Goal: Task Accomplishment & Management: Use online tool/utility

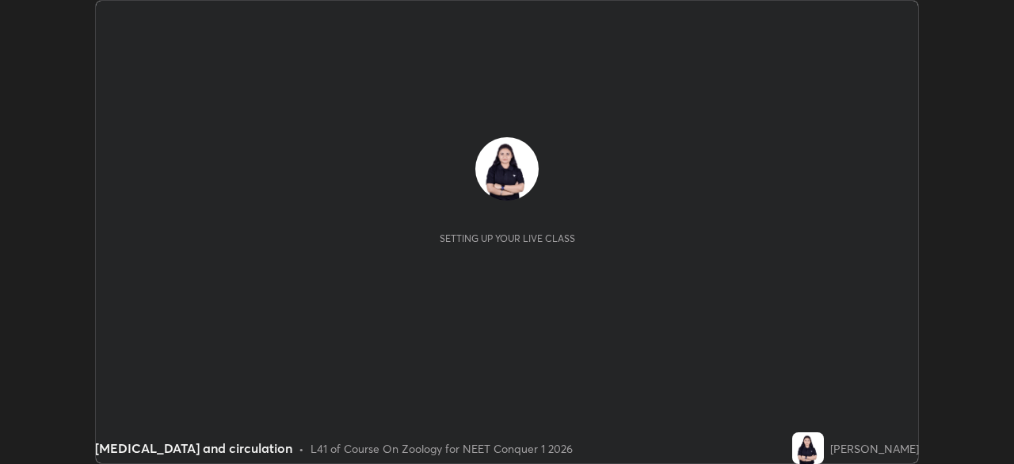
scroll to position [464, 1013]
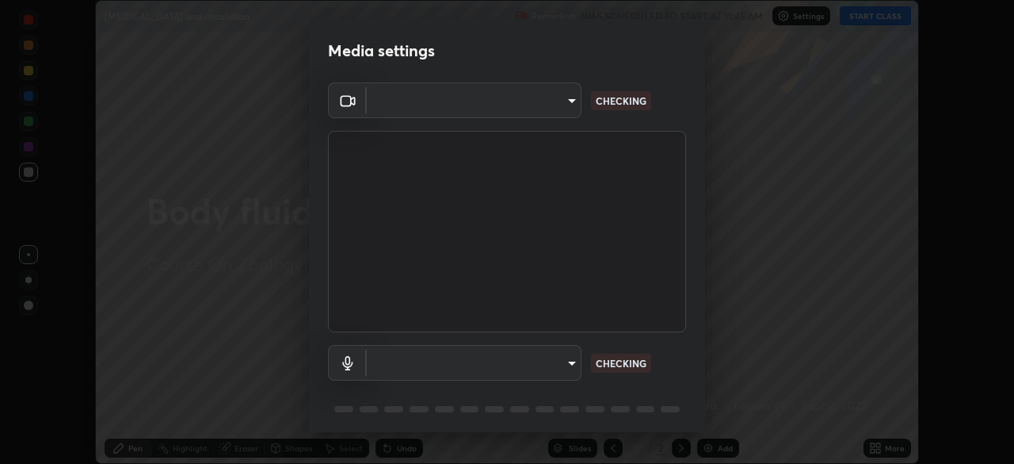
type input "ed5728659d4a2628327284da790eb6393f1623e3a82d583cb44db94038f4ead1"
type input "default"
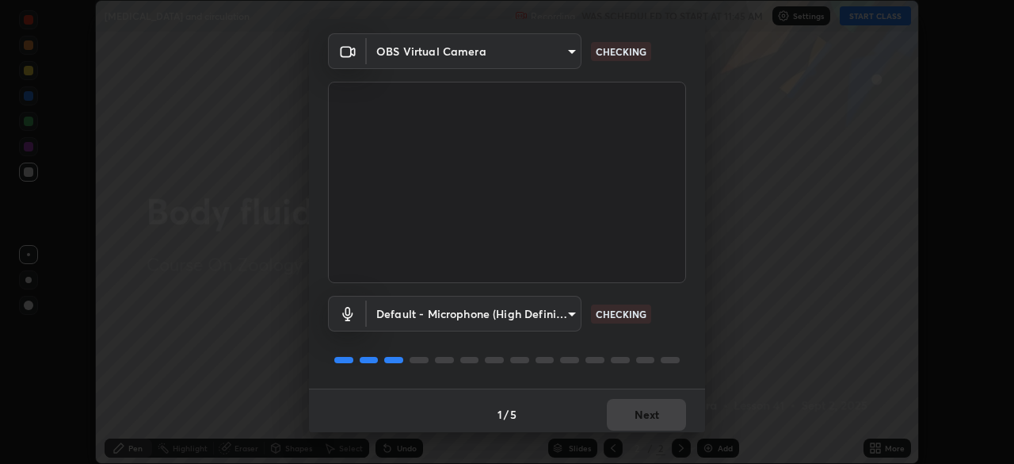
scroll to position [56, 0]
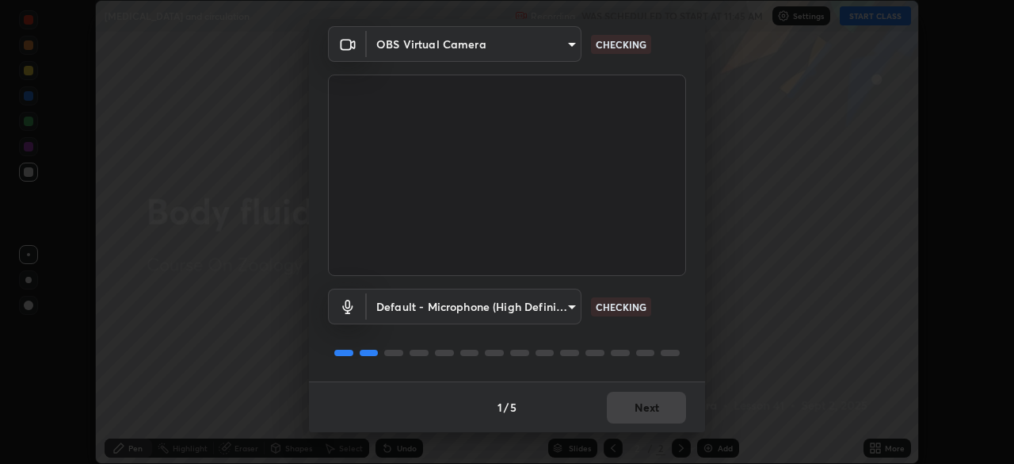
click at [639, 418] on div "1 / 5 Next" at bounding box center [507, 406] width 396 height 51
click at [643, 418] on div "1 / 5 Next" at bounding box center [507, 406] width 396 height 51
click at [641, 411] on div "1 / 5 Next" at bounding box center [507, 406] width 396 height 51
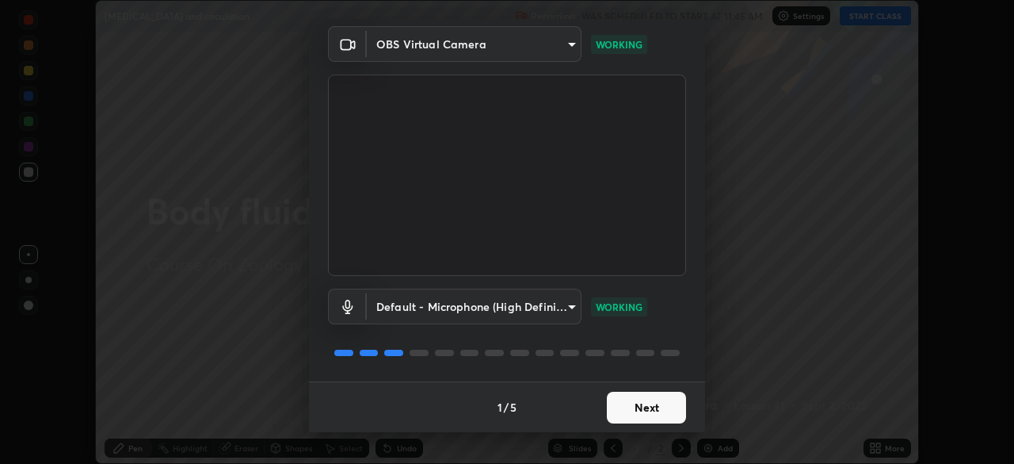
click at [651, 418] on button "Next" at bounding box center [646, 407] width 79 height 32
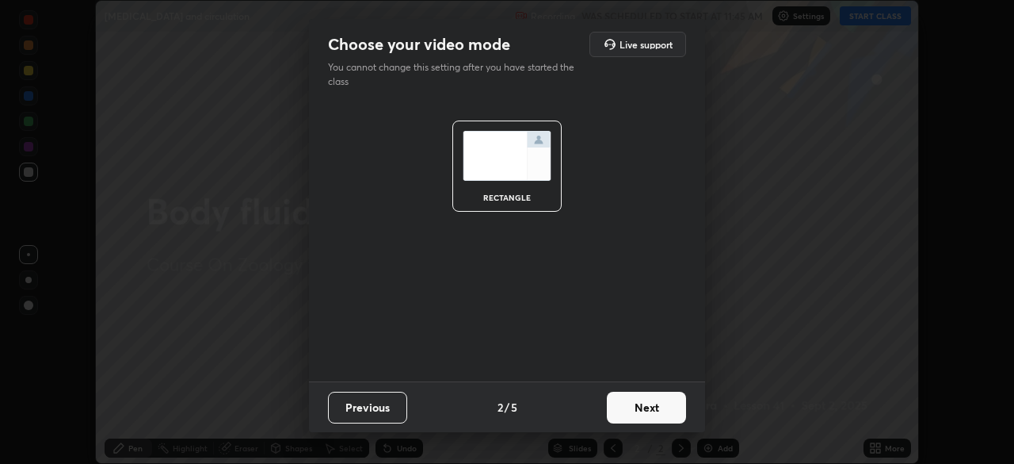
scroll to position [0, 0]
click at [657, 408] on button "Next" at bounding box center [646, 407] width 79 height 32
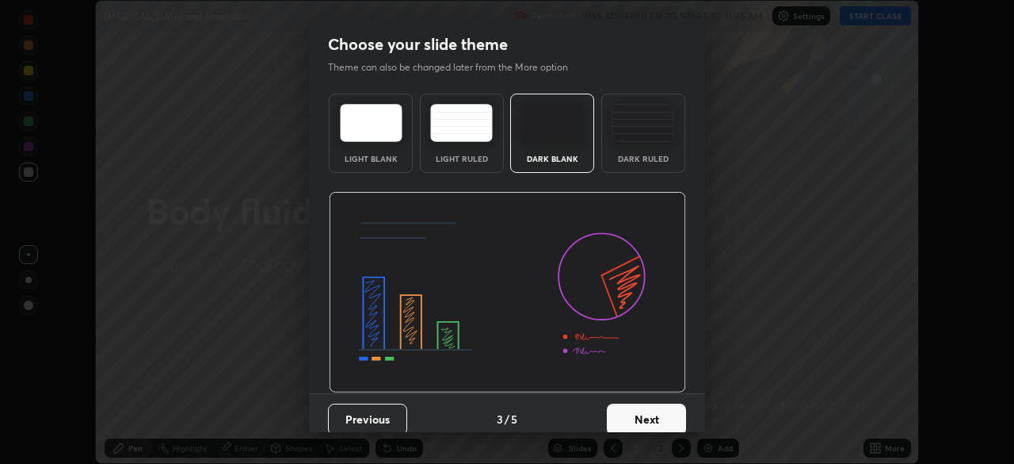
click at [658, 411] on button "Next" at bounding box center [646, 419] width 79 height 32
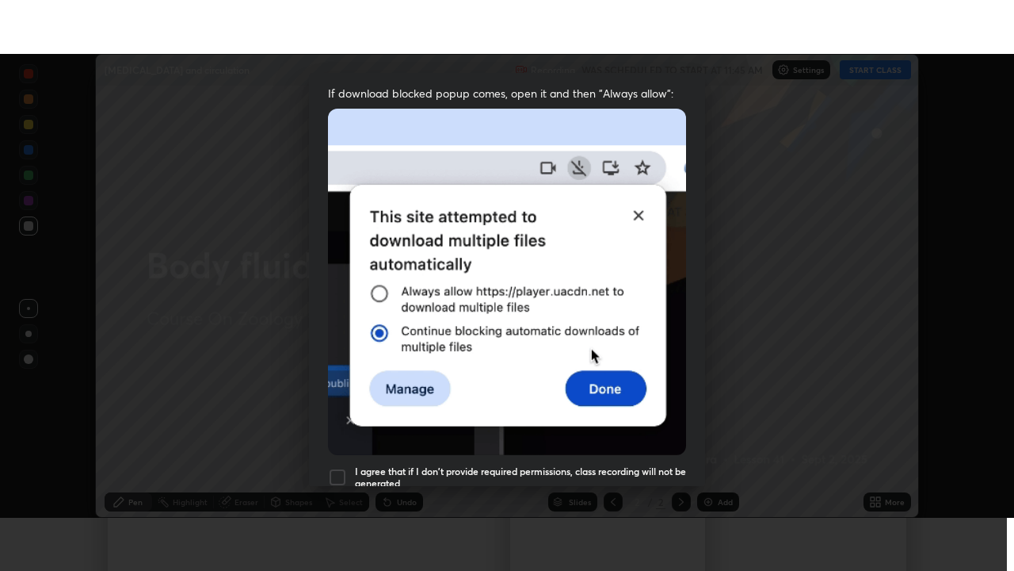
scroll to position [380, 0]
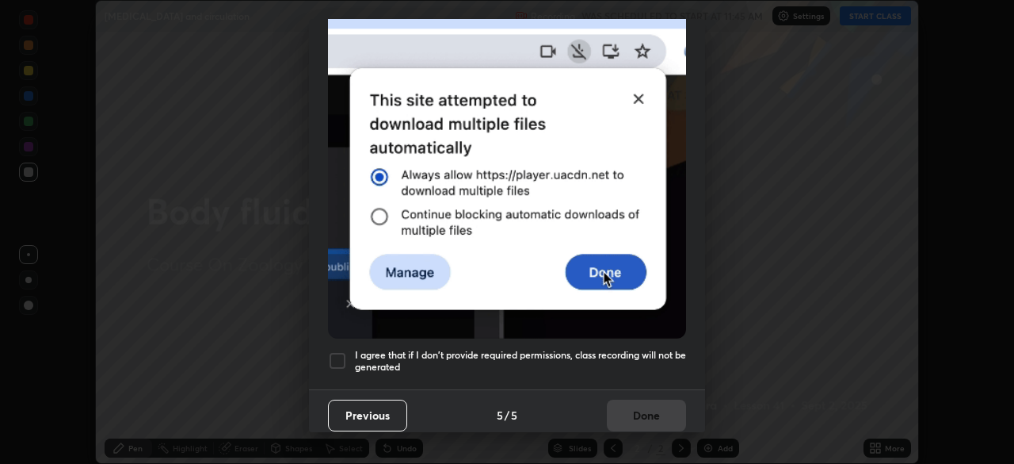
click at [619, 350] on h5 "I agree that if I don't provide required permissions, class recording will not …" at bounding box center [520, 361] width 331 height 25
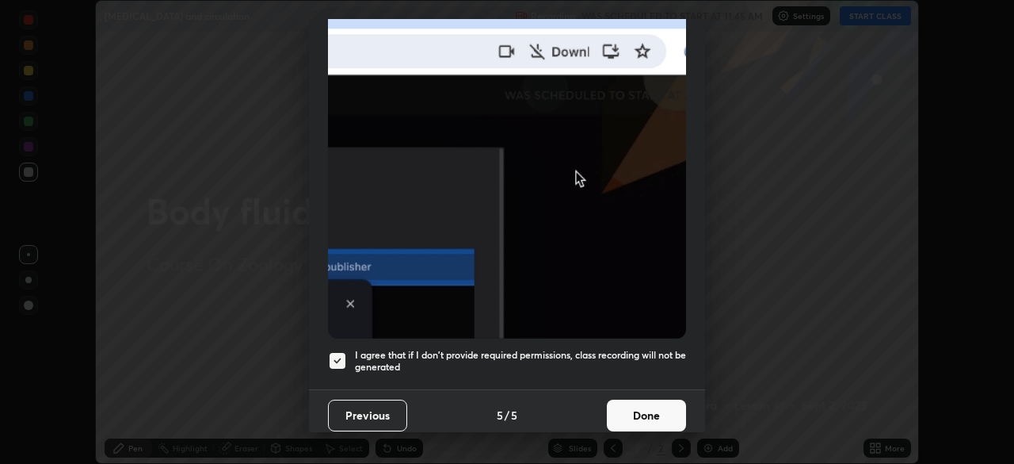
click at [624, 404] on button "Done" at bounding box center [646, 415] width 79 height 32
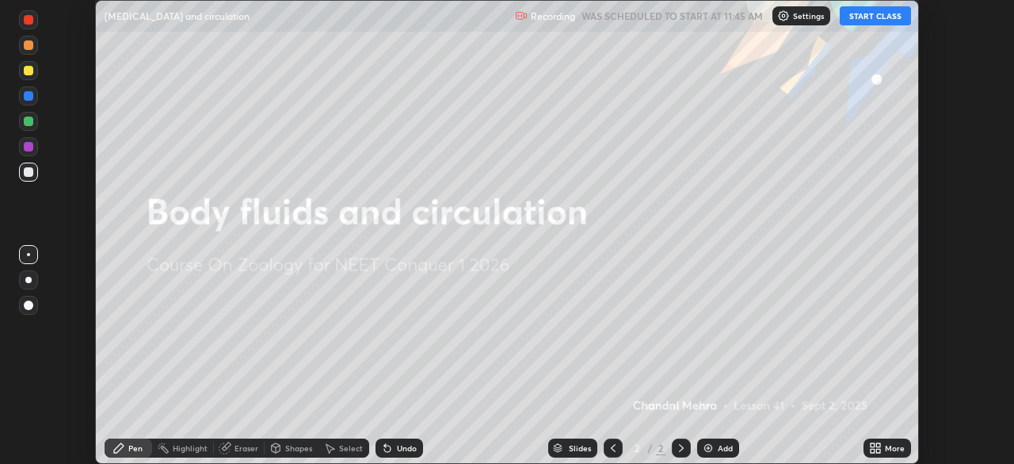
click at [868, 19] on button "START CLASS" at bounding box center [875, 15] width 71 height 19
click at [885, 449] on div "More" at bounding box center [895, 448] width 20 height 8
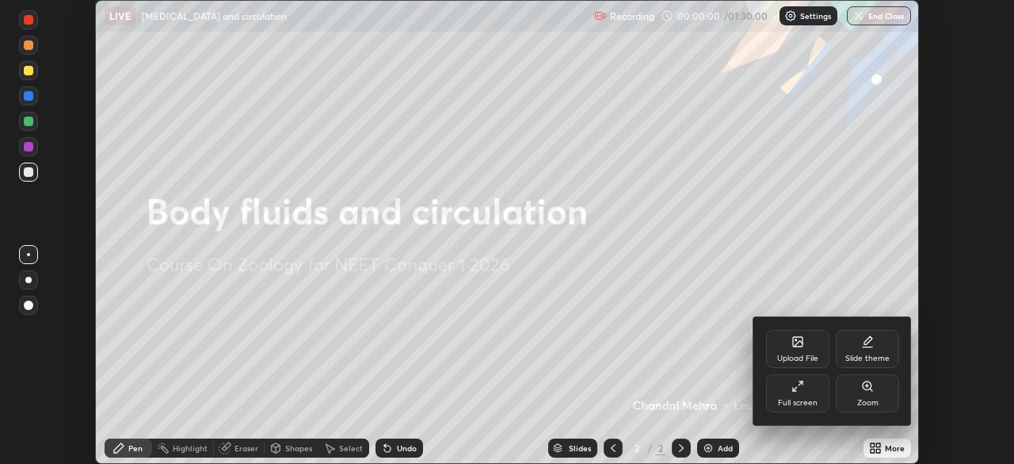
click at [806, 397] on div "Full screen" at bounding box center [797, 393] width 63 height 38
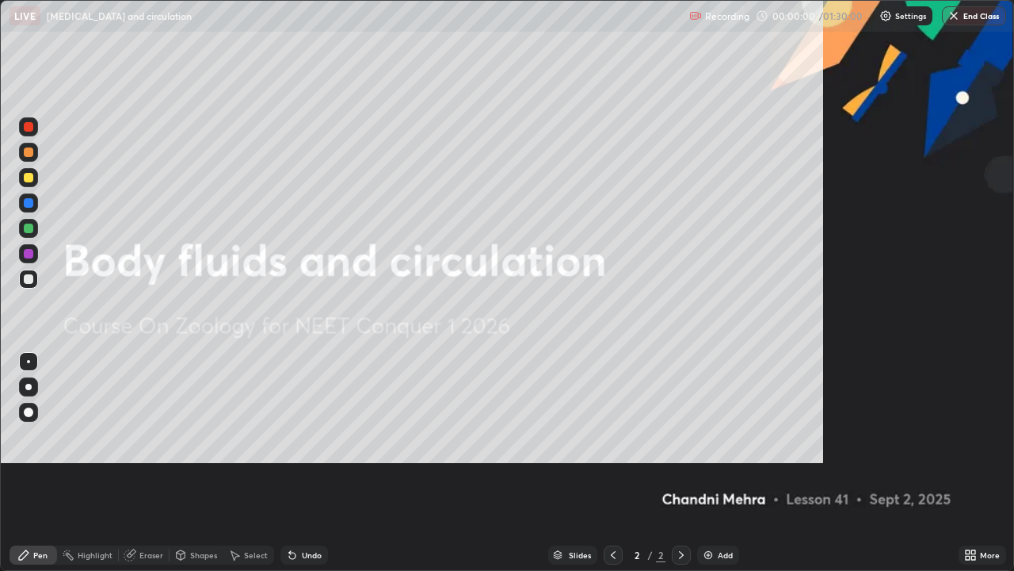
scroll to position [571, 1014]
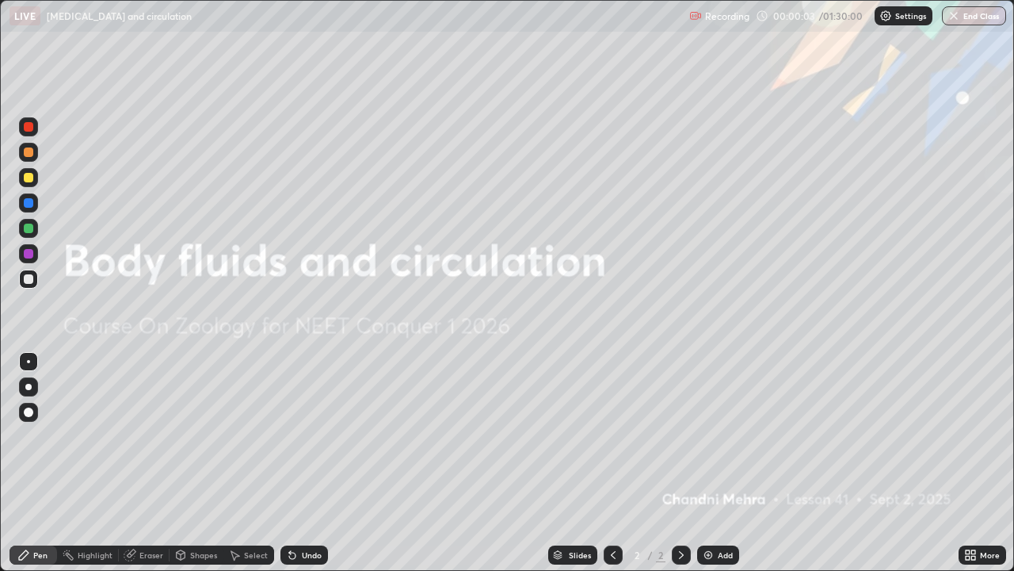
click at [32, 393] on div at bounding box center [28, 386] width 19 height 19
click at [704, 463] on img at bounding box center [708, 554] width 13 height 13
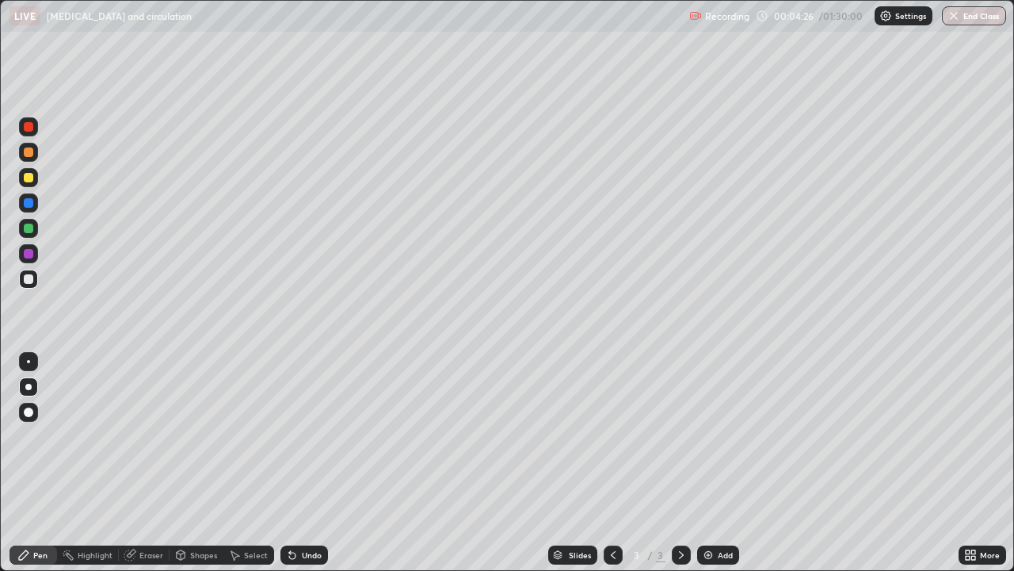
click at [303, 463] on div "Undo" at bounding box center [312, 555] width 20 height 8
click at [147, 463] on div "Eraser" at bounding box center [151, 555] width 24 height 8
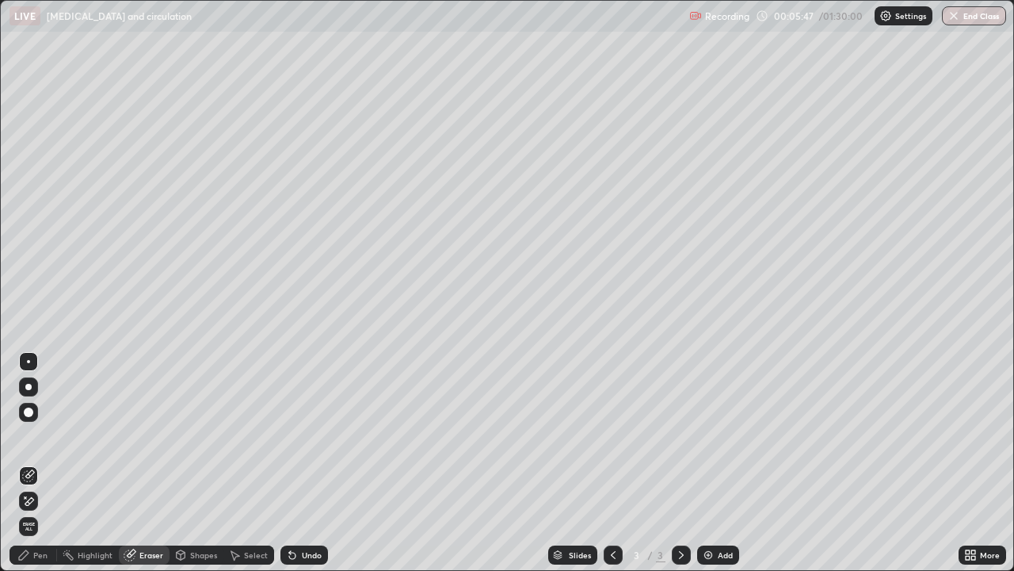
click at [39, 463] on div "Pen" at bounding box center [34, 554] width 48 height 19
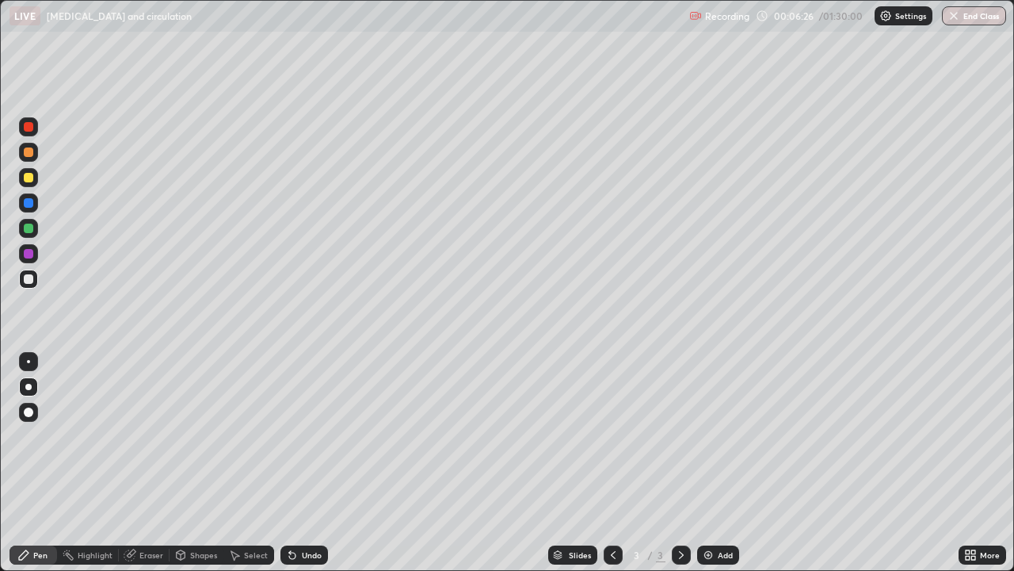
click at [42, 463] on div "Pen" at bounding box center [40, 555] width 14 height 8
click at [27, 227] on div at bounding box center [29, 228] width 10 height 10
click at [704, 463] on img at bounding box center [708, 554] width 13 height 13
click at [292, 463] on div "Undo" at bounding box center [305, 554] width 48 height 19
click at [29, 283] on div at bounding box center [29, 279] width 10 height 10
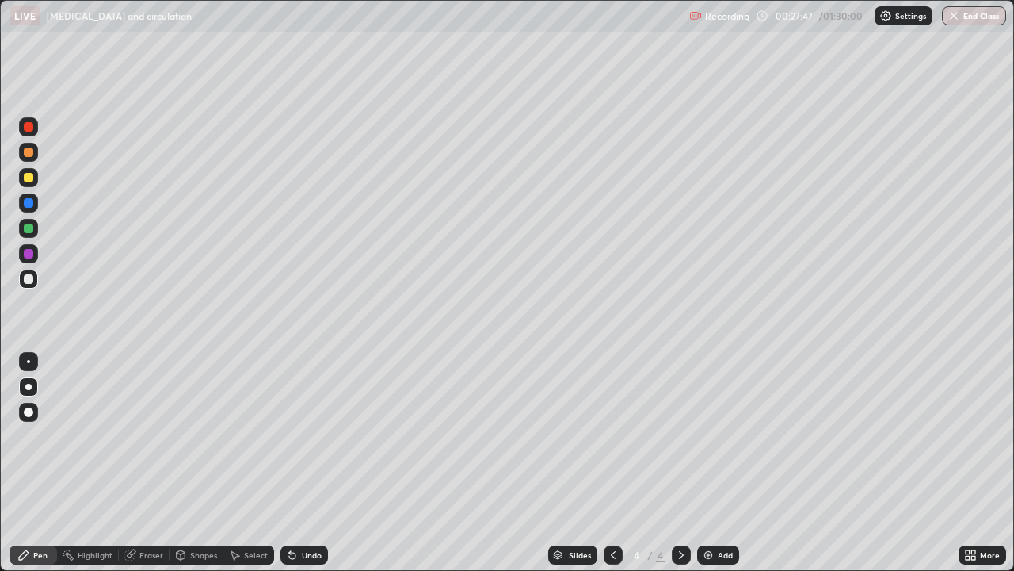
click at [317, 463] on div "Undo" at bounding box center [312, 555] width 20 height 8
click at [612, 463] on icon at bounding box center [613, 554] width 13 height 13
click at [680, 463] on icon at bounding box center [681, 555] width 5 height 8
click at [604, 463] on div at bounding box center [613, 554] width 19 height 19
click at [680, 463] on icon at bounding box center [681, 554] width 13 height 13
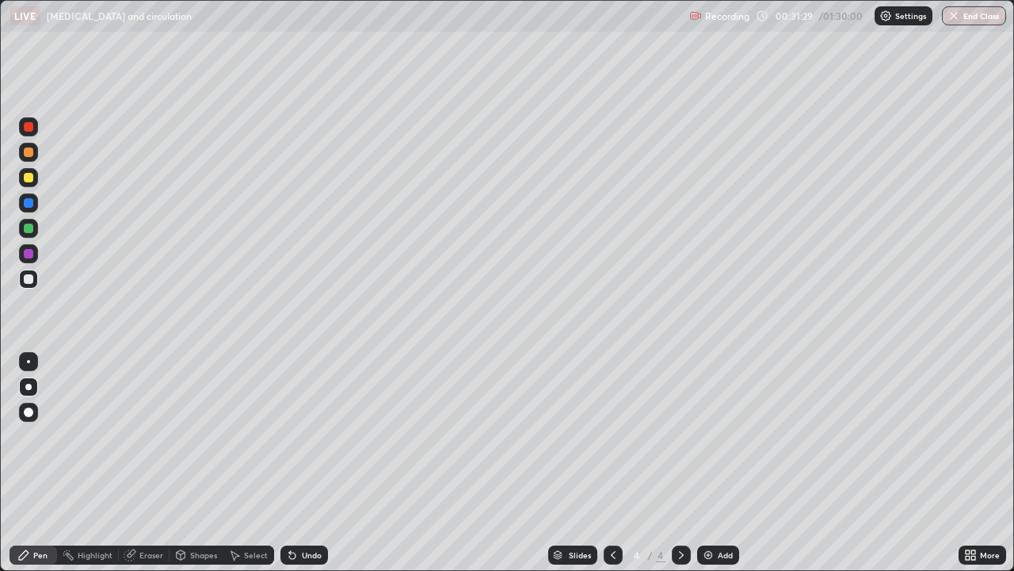
click at [724, 463] on div "Add" at bounding box center [718, 554] width 42 height 19
click at [28, 255] on div at bounding box center [29, 254] width 10 height 10
click at [300, 463] on div "Undo" at bounding box center [305, 554] width 48 height 19
click at [297, 463] on div "Undo" at bounding box center [305, 554] width 48 height 19
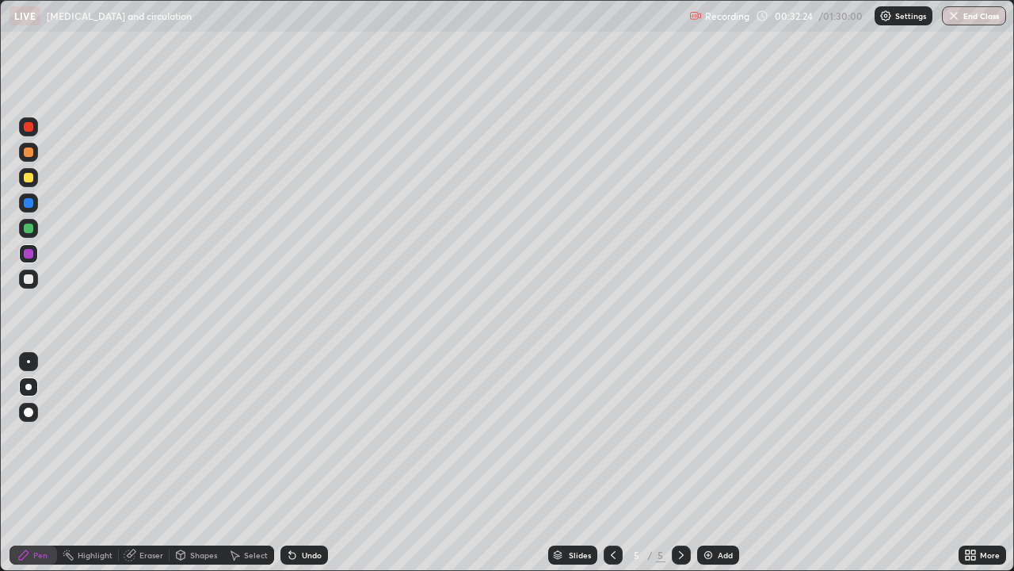
click at [303, 463] on div "Undo" at bounding box center [305, 554] width 48 height 19
click at [34, 276] on div at bounding box center [28, 278] width 19 height 19
click at [317, 463] on div "Undo" at bounding box center [312, 555] width 20 height 8
click at [321, 463] on div "Undo" at bounding box center [305, 554] width 48 height 19
click at [317, 463] on div "Undo" at bounding box center [312, 555] width 20 height 8
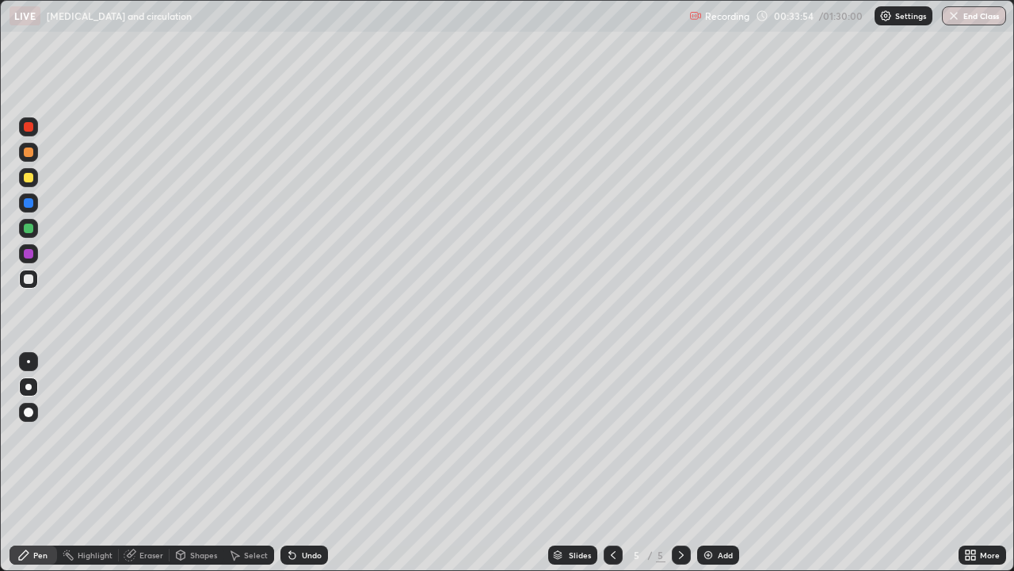
click at [320, 463] on div "Undo" at bounding box center [305, 554] width 48 height 19
click at [29, 181] on div at bounding box center [29, 178] width 10 height 10
click at [712, 463] on div "Add" at bounding box center [718, 554] width 42 height 19
click at [32, 281] on div at bounding box center [29, 279] width 10 height 10
click at [296, 463] on div "Undo" at bounding box center [305, 554] width 48 height 19
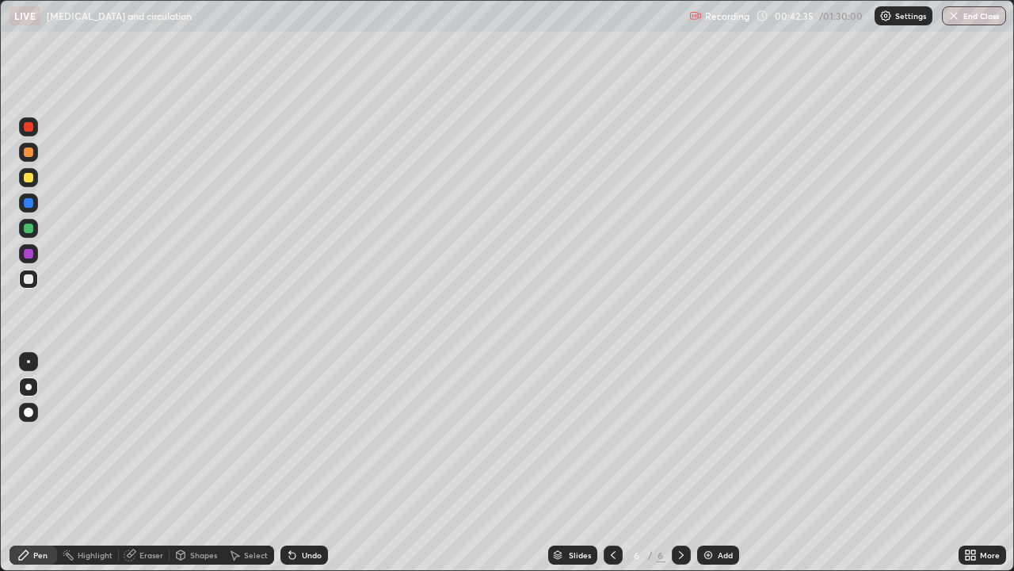
click at [311, 463] on div "Undo" at bounding box center [312, 555] width 20 height 8
click at [31, 177] on div at bounding box center [29, 178] width 10 height 10
click at [145, 463] on div "Eraser" at bounding box center [151, 555] width 24 height 8
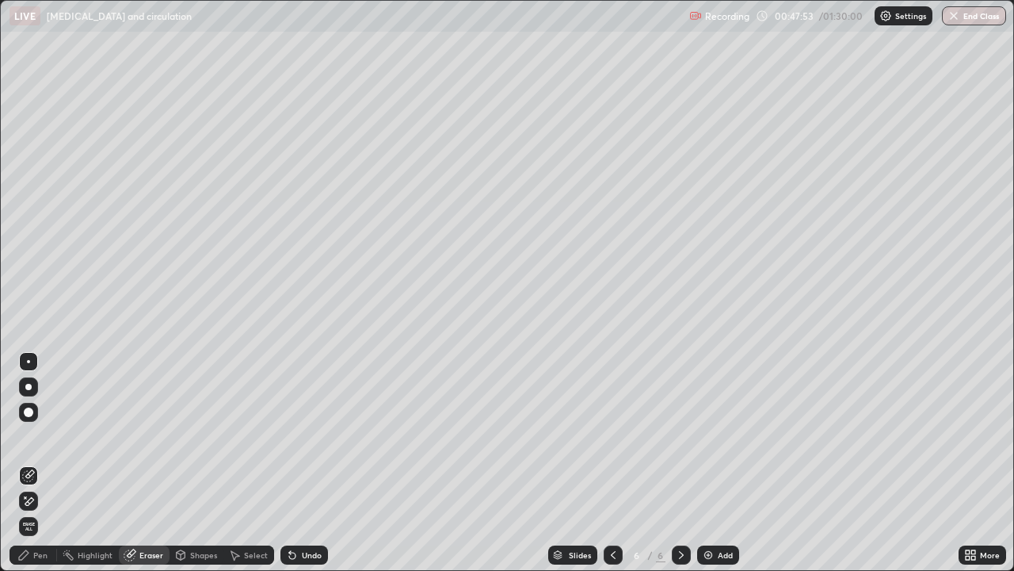
click at [34, 463] on div "Pen" at bounding box center [34, 554] width 48 height 19
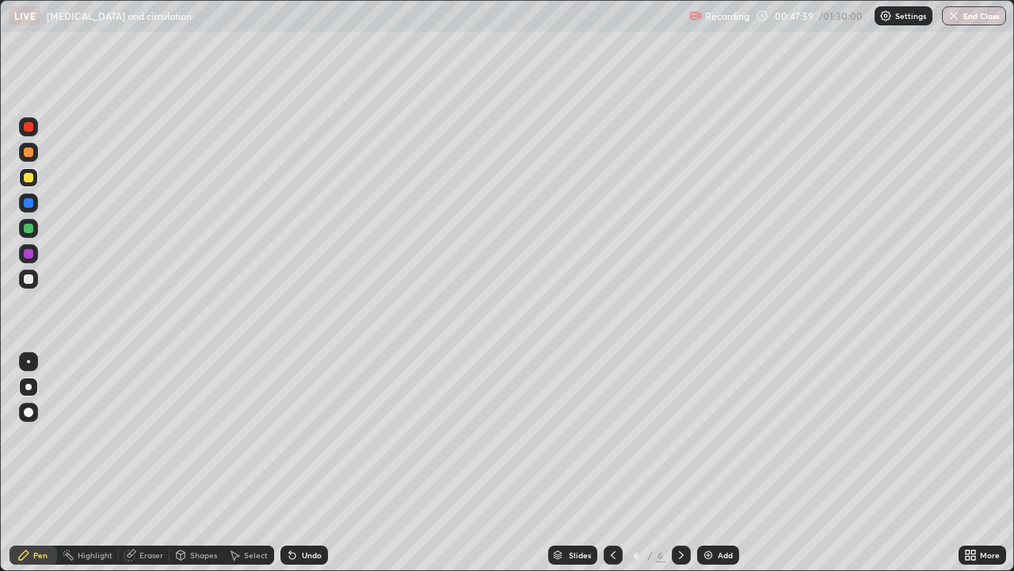
click at [25, 122] on div at bounding box center [28, 126] width 19 height 19
click at [147, 463] on div "Eraser" at bounding box center [151, 555] width 24 height 8
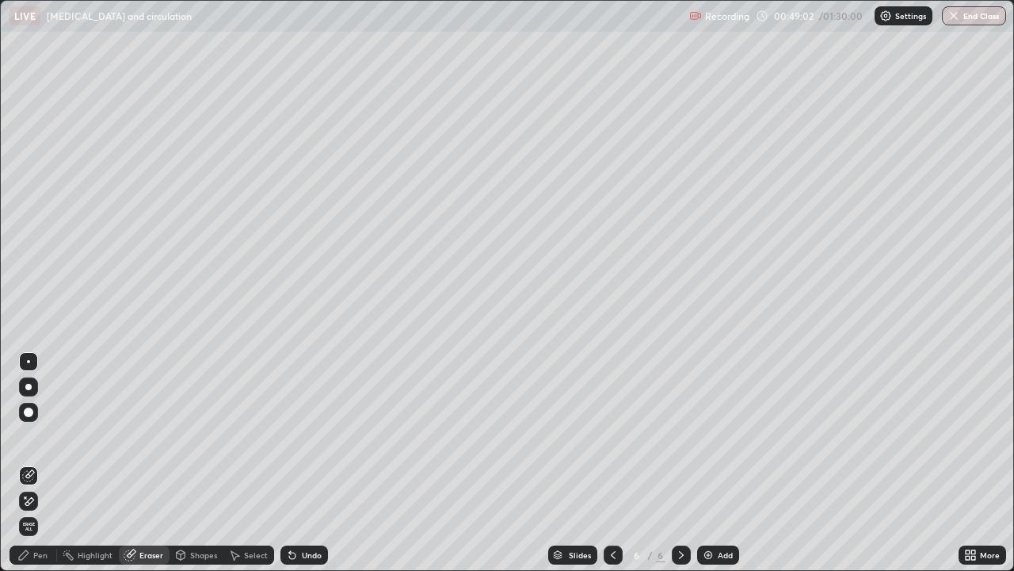
click at [25, 420] on div at bounding box center [28, 412] width 19 height 19
click at [25, 463] on icon at bounding box center [24, 555] width 10 height 10
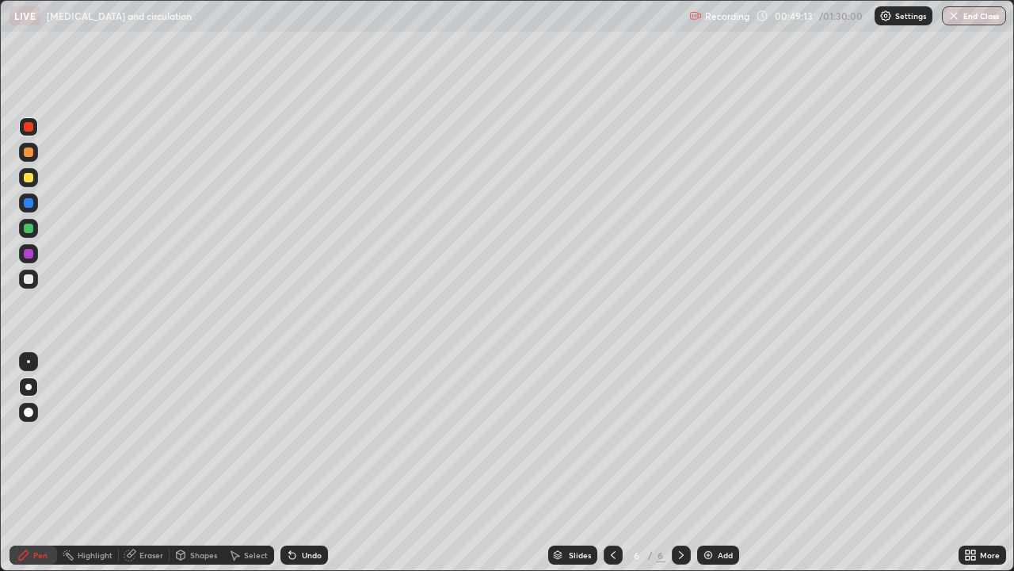
click at [31, 179] on div at bounding box center [29, 178] width 10 height 10
click at [35, 130] on div at bounding box center [28, 126] width 19 height 19
click at [29, 235] on div at bounding box center [28, 228] width 19 height 19
click at [721, 463] on div "Add" at bounding box center [718, 554] width 42 height 19
click at [311, 463] on div "Undo" at bounding box center [305, 554] width 48 height 19
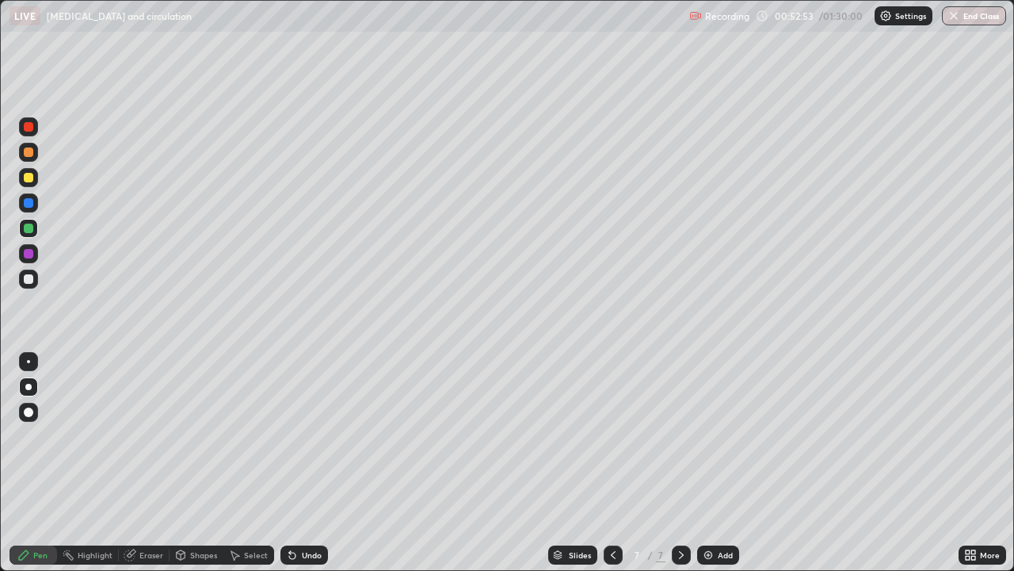
click at [315, 463] on div "Undo" at bounding box center [305, 554] width 48 height 19
click at [321, 463] on div "Undo" at bounding box center [305, 554] width 48 height 19
click at [325, 463] on div "Undo" at bounding box center [305, 554] width 48 height 19
click at [309, 463] on div "Undo" at bounding box center [312, 555] width 20 height 8
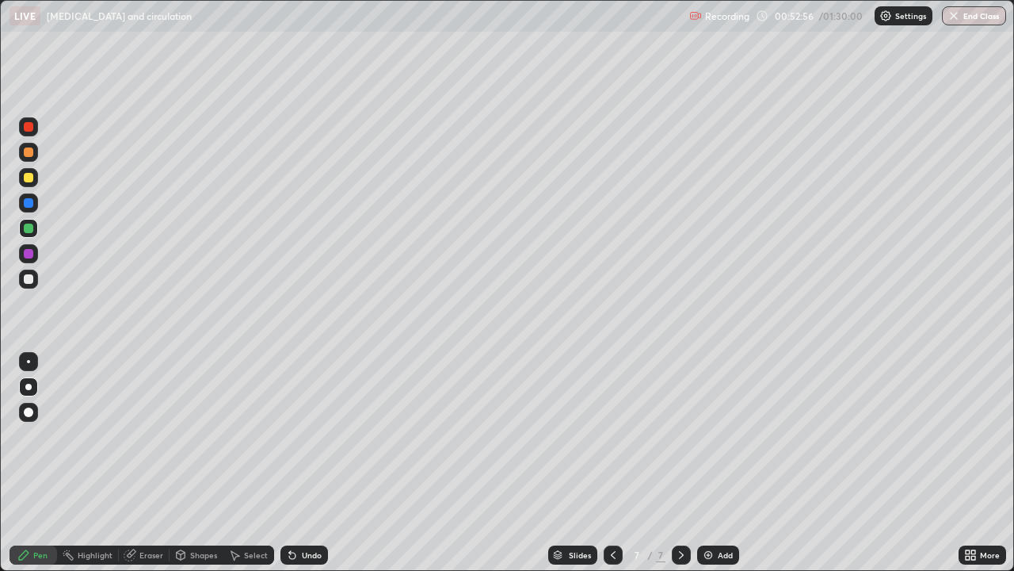
click at [315, 463] on div "Undo" at bounding box center [312, 555] width 20 height 8
click at [319, 463] on div "Undo" at bounding box center [305, 554] width 48 height 19
click at [322, 463] on div "Undo" at bounding box center [305, 554] width 48 height 19
click at [303, 463] on div "Undo" at bounding box center [312, 555] width 20 height 8
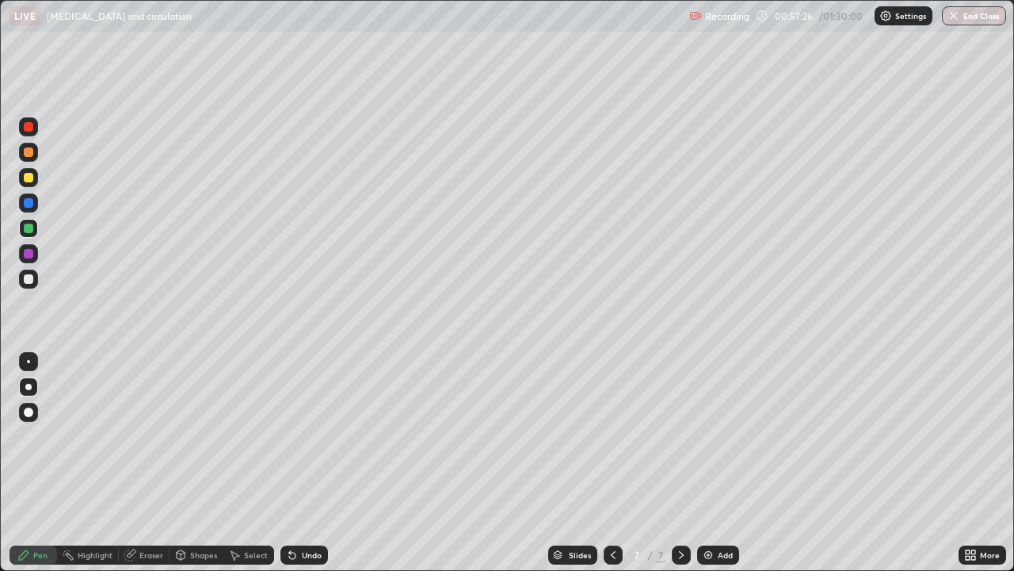
click at [613, 463] on div at bounding box center [613, 554] width 19 height 19
click at [141, 463] on div "Eraser" at bounding box center [151, 555] width 24 height 8
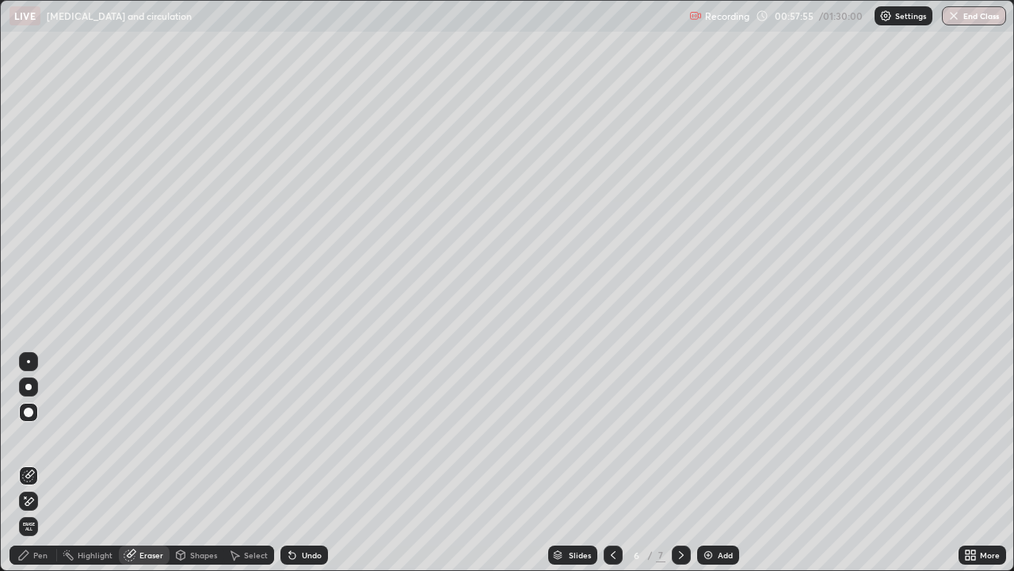
click at [43, 463] on div "Pen" at bounding box center [40, 555] width 14 height 8
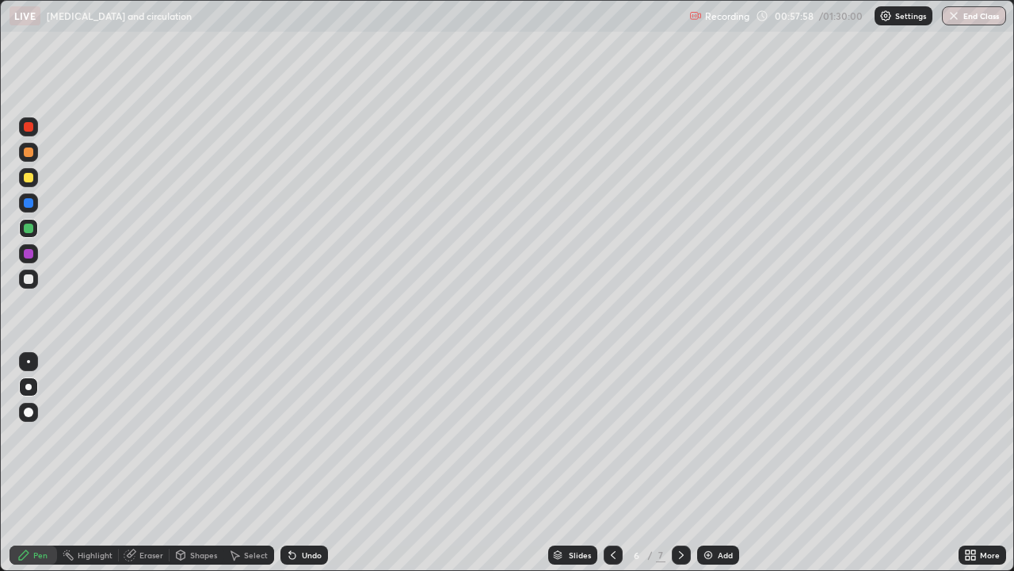
click at [29, 280] on div at bounding box center [29, 279] width 10 height 10
click at [143, 463] on div "Eraser" at bounding box center [151, 555] width 24 height 8
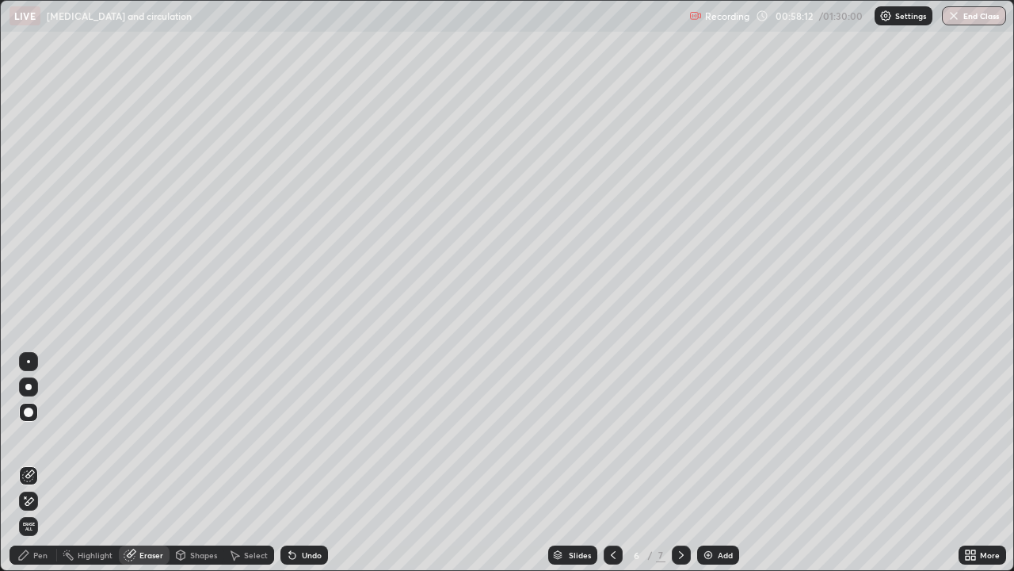
click at [26, 463] on icon at bounding box center [24, 555] width 10 height 10
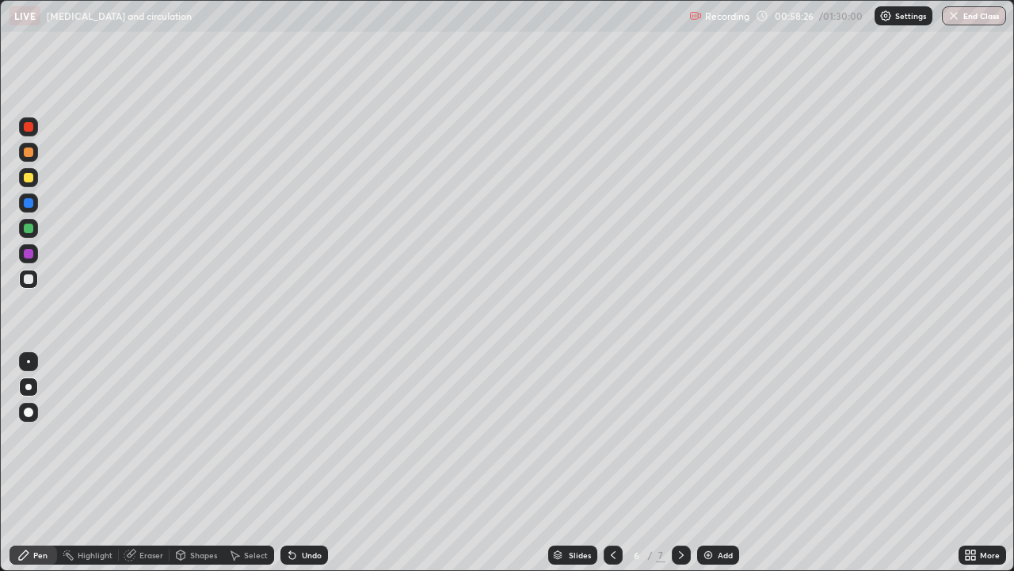
click at [309, 463] on div "Undo" at bounding box center [312, 555] width 20 height 8
click at [303, 463] on div "Undo" at bounding box center [312, 555] width 20 height 8
click at [299, 463] on div "Undo" at bounding box center [305, 554] width 48 height 19
click at [303, 463] on div "Undo" at bounding box center [312, 555] width 20 height 8
click at [304, 463] on div "Undo" at bounding box center [305, 554] width 48 height 19
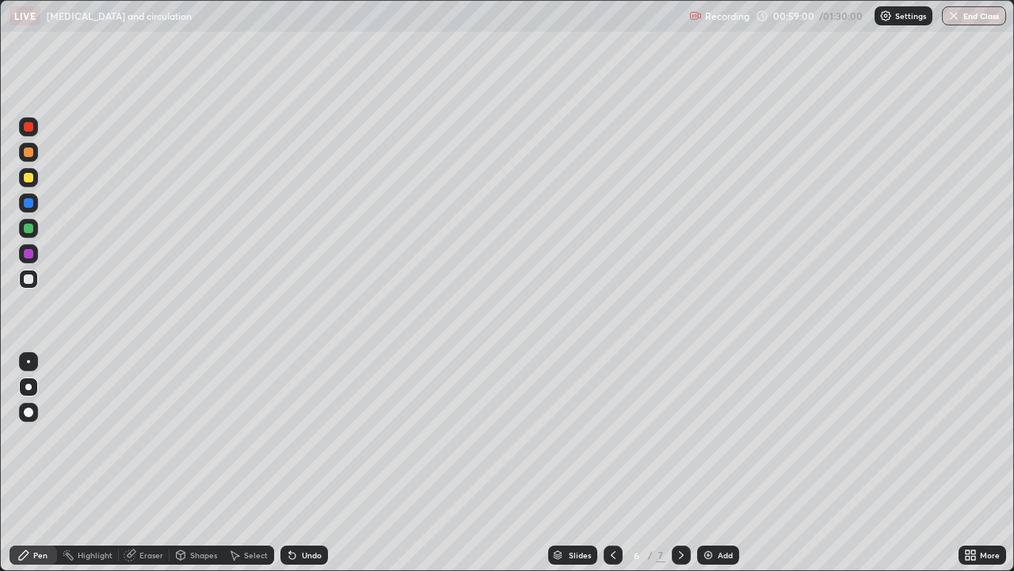
click at [302, 463] on div "Undo" at bounding box center [312, 555] width 20 height 8
click at [301, 463] on div "Undo" at bounding box center [305, 554] width 48 height 19
click at [319, 463] on div "Undo" at bounding box center [312, 555] width 20 height 8
click at [303, 463] on div "Undo" at bounding box center [305, 554] width 48 height 19
click at [304, 463] on div "Undo" at bounding box center [305, 554] width 48 height 19
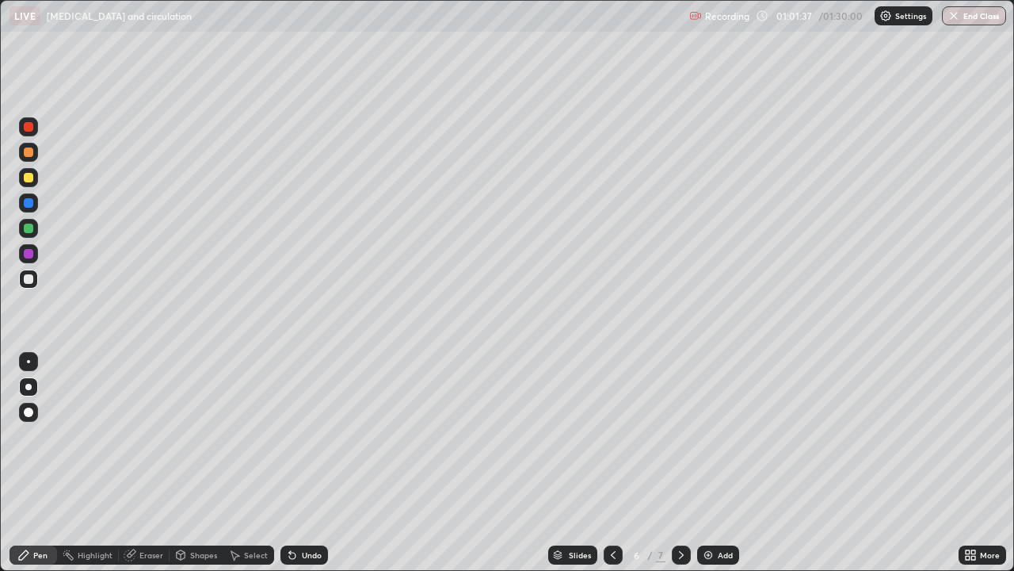
click at [316, 463] on div "Undo" at bounding box center [312, 555] width 20 height 8
click at [297, 463] on div "Undo" at bounding box center [305, 554] width 48 height 19
click at [307, 463] on div "Undo" at bounding box center [305, 554] width 48 height 19
click at [307, 463] on div "Undo" at bounding box center [312, 555] width 20 height 8
click at [612, 463] on icon at bounding box center [613, 554] width 13 height 13
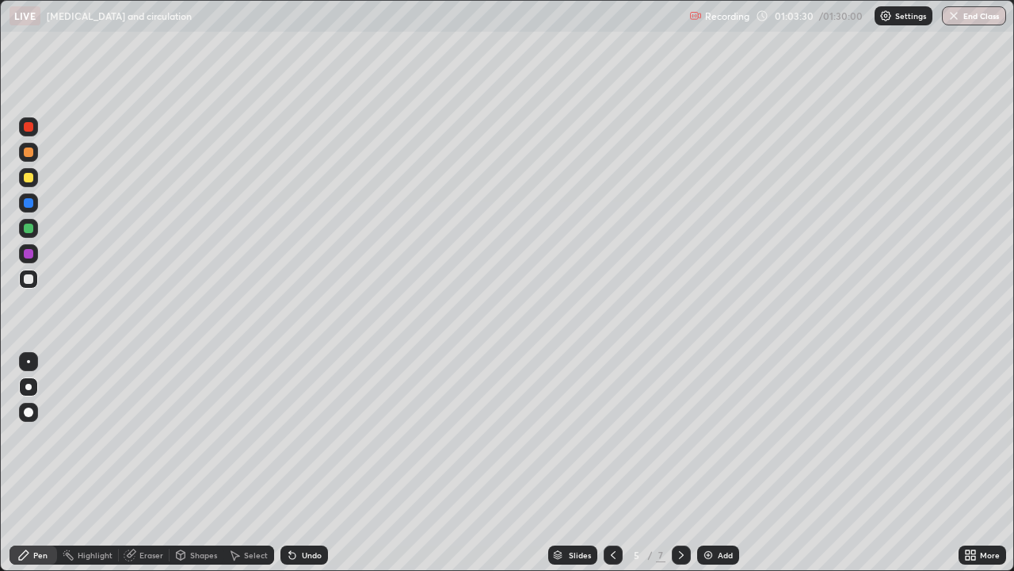
click at [677, 463] on div at bounding box center [681, 555] width 19 height 32
click at [679, 463] on icon at bounding box center [681, 554] width 13 height 13
click at [612, 463] on icon at bounding box center [613, 554] width 13 height 13
click at [611, 463] on icon at bounding box center [613, 554] width 13 height 13
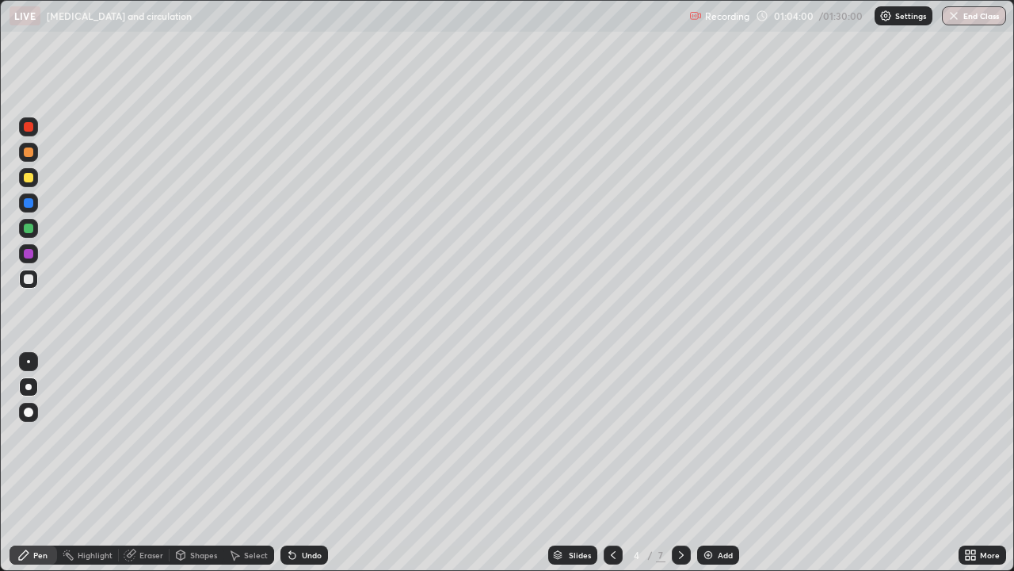
click at [611, 463] on icon at bounding box center [613, 554] width 13 height 13
click at [677, 463] on icon at bounding box center [681, 554] width 13 height 13
click at [686, 463] on div at bounding box center [681, 554] width 19 height 19
click at [681, 463] on icon at bounding box center [681, 554] width 13 height 13
click at [679, 463] on icon at bounding box center [681, 554] width 13 height 13
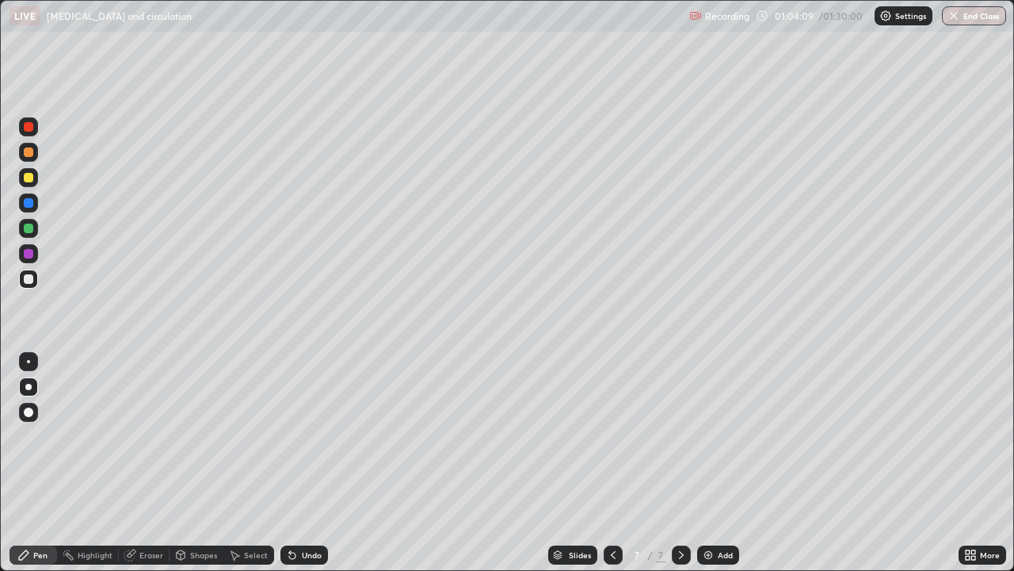
click at [678, 463] on icon at bounding box center [681, 554] width 13 height 13
click at [612, 463] on icon at bounding box center [613, 554] width 13 height 13
click at [680, 463] on icon at bounding box center [681, 554] width 13 height 13
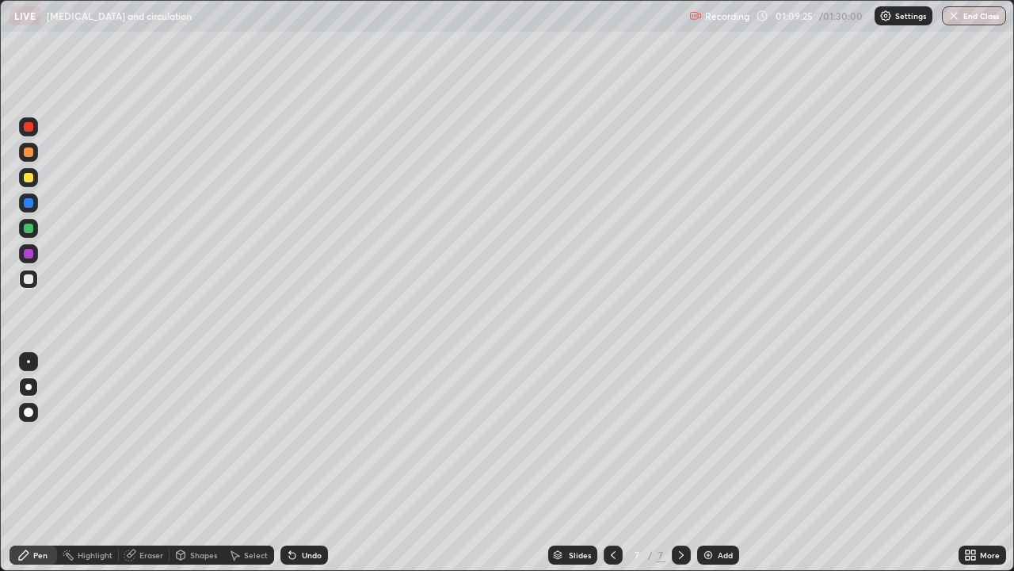
click at [612, 463] on icon at bounding box center [613, 554] width 13 height 13
click at [712, 463] on img at bounding box center [708, 554] width 13 height 13
click at [28, 181] on div at bounding box center [29, 178] width 10 height 10
click at [290, 463] on icon at bounding box center [292, 555] width 6 height 6
click at [303, 463] on div "Undo" at bounding box center [305, 554] width 48 height 19
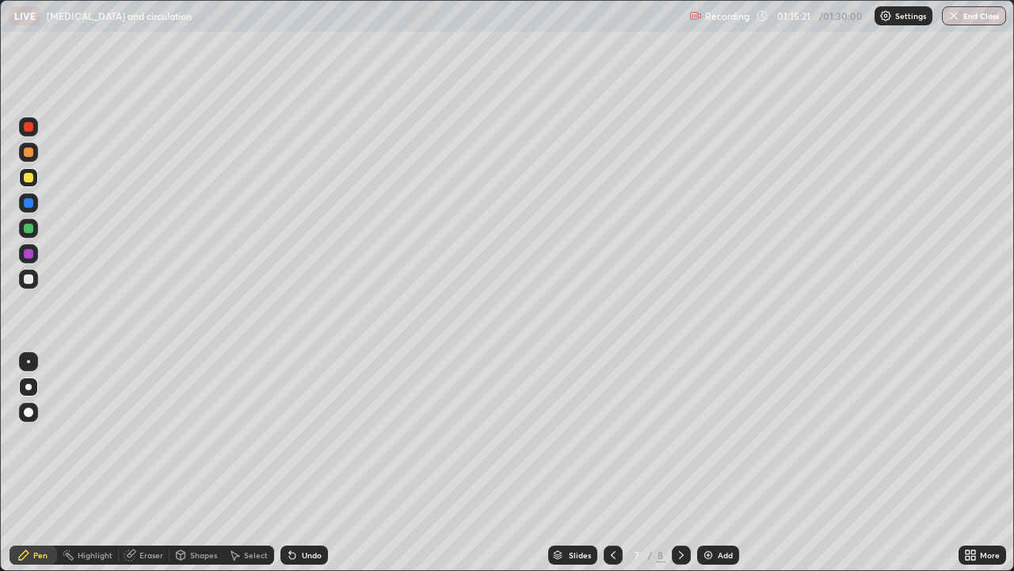
click at [307, 463] on div "Undo" at bounding box center [312, 555] width 20 height 8
click at [708, 463] on img at bounding box center [708, 554] width 13 height 13
click at [26, 280] on div at bounding box center [29, 279] width 10 height 10
click at [295, 463] on icon at bounding box center [292, 554] width 13 height 13
click at [291, 463] on icon at bounding box center [292, 555] width 6 height 6
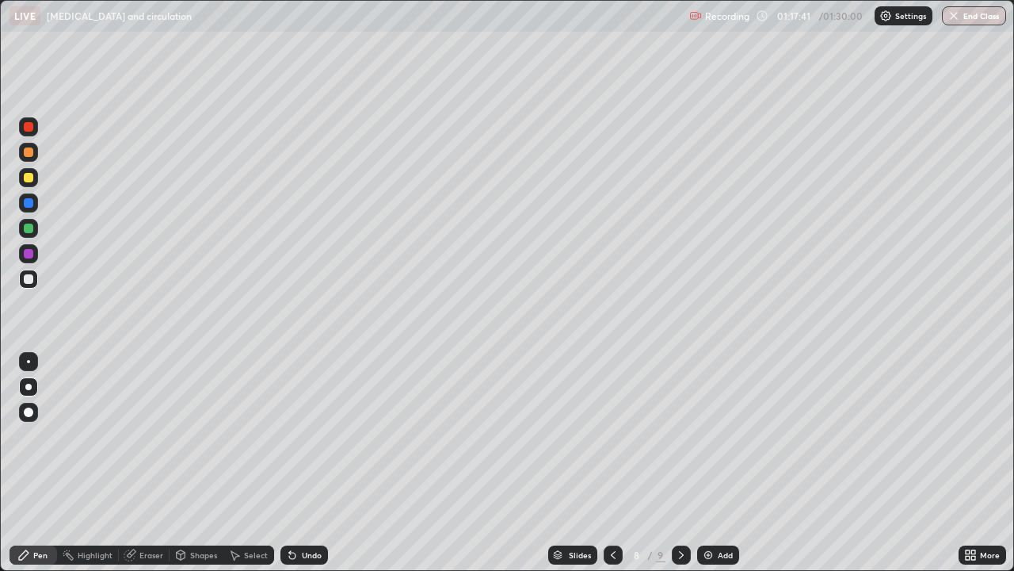
click at [291, 463] on icon at bounding box center [292, 555] width 6 height 6
click at [289, 463] on icon at bounding box center [292, 555] width 6 height 6
click at [291, 463] on icon at bounding box center [292, 555] width 6 height 6
click at [30, 177] on div at bounding box center [29, 178] width 10 height 10
click at [25, 254] on div at bounding box center [29, 254] width 10 height 10
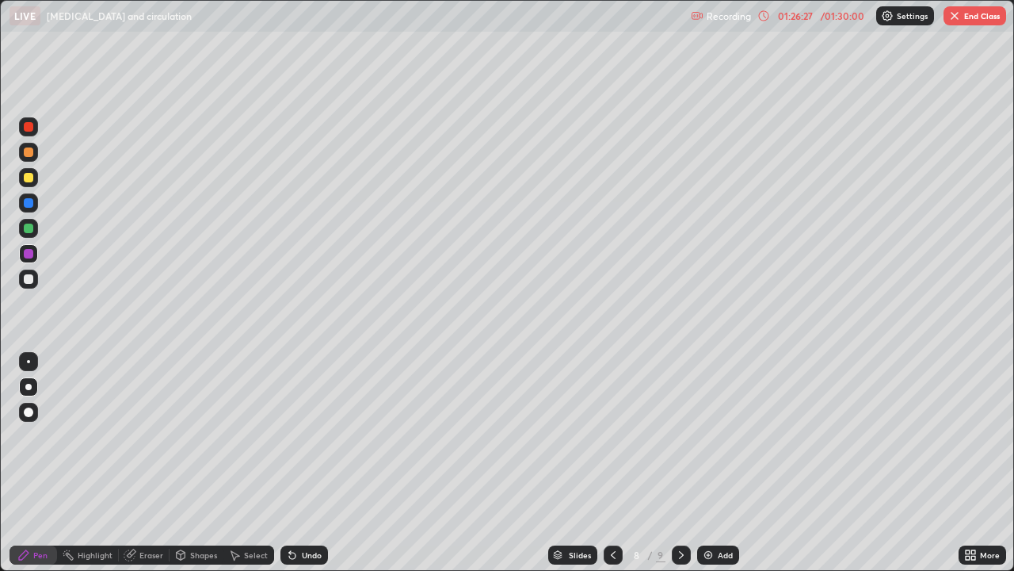
click at [612, 463] on icon at bounding box center [613, 554] width 13 height 13
click at [613, 463] on icon at bounding box center [613, 554] width 13 height 13
click at [605, 463] on div at bounding box center [613, 554] width 19 height 19
click at [609, 463] on div at bounding box center [613, 554] width 19 height 19
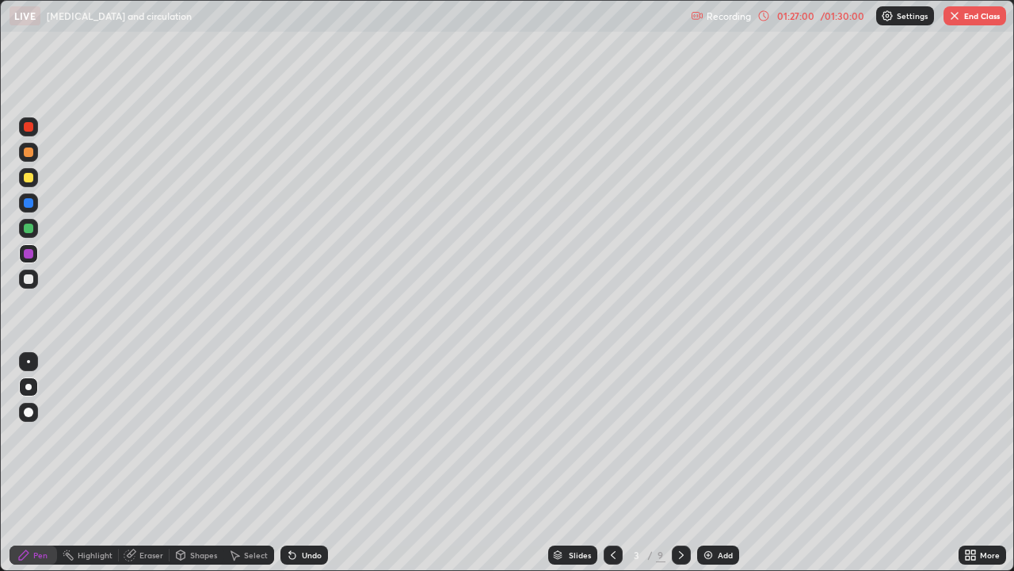
click at [612, 463] on icon at bounding box center [613, 554] width 13 height 13
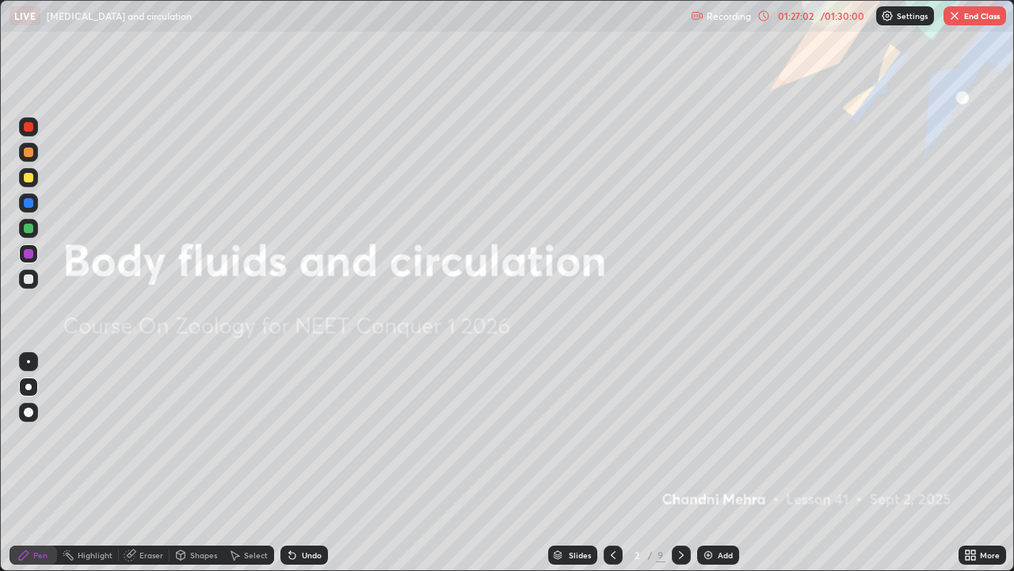
click at [680, 463] on icon at bounding box center [681, 554] width 13 height 13
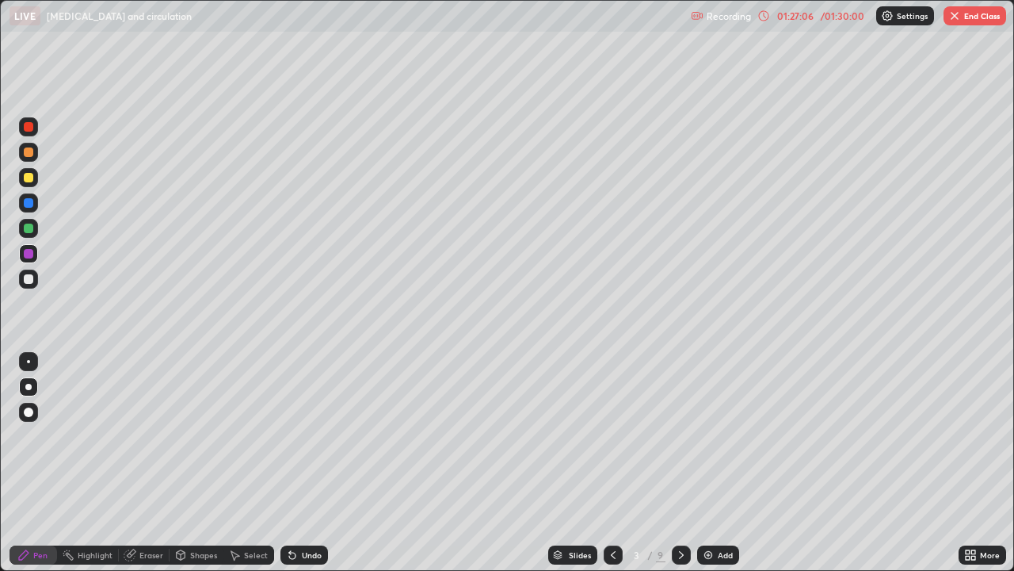
click at [681, 463] on icon at bounding box center [681, 554] width 13 height 13
click at [680, 463] on icon at bounding box center [681, 554] width 13 height 13
click at [679, 463] on icon at bounding box center [681, 555] width 5 height 8
click at [680, 463] on icon at bounding box center [681, 554] width 13 height 13
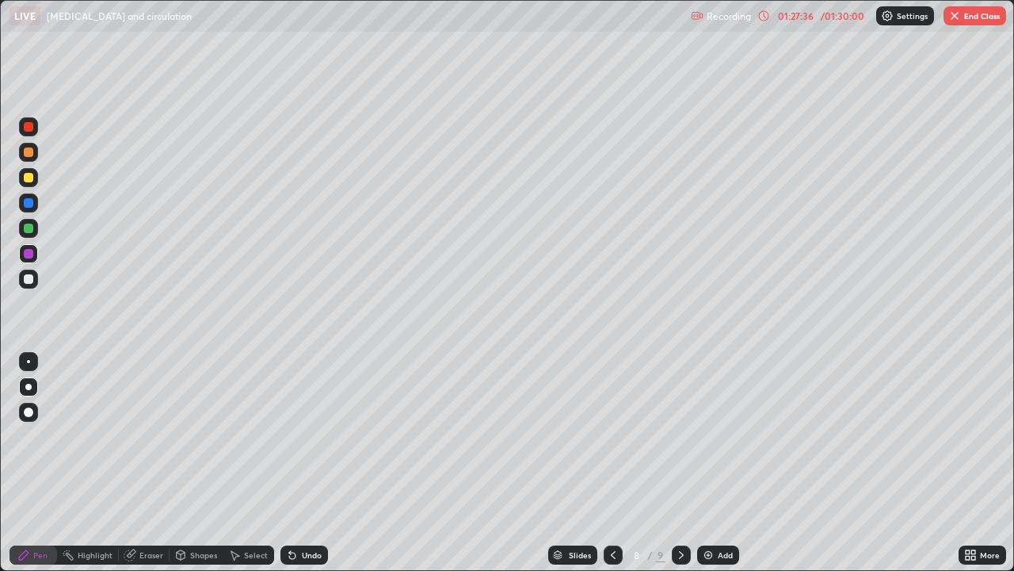
click at [679, 463] on icon at bounding box center [681, 554] width 13 height 13
click at [612, 463] on icon at bounding box center [613, 554] width 13 height 13
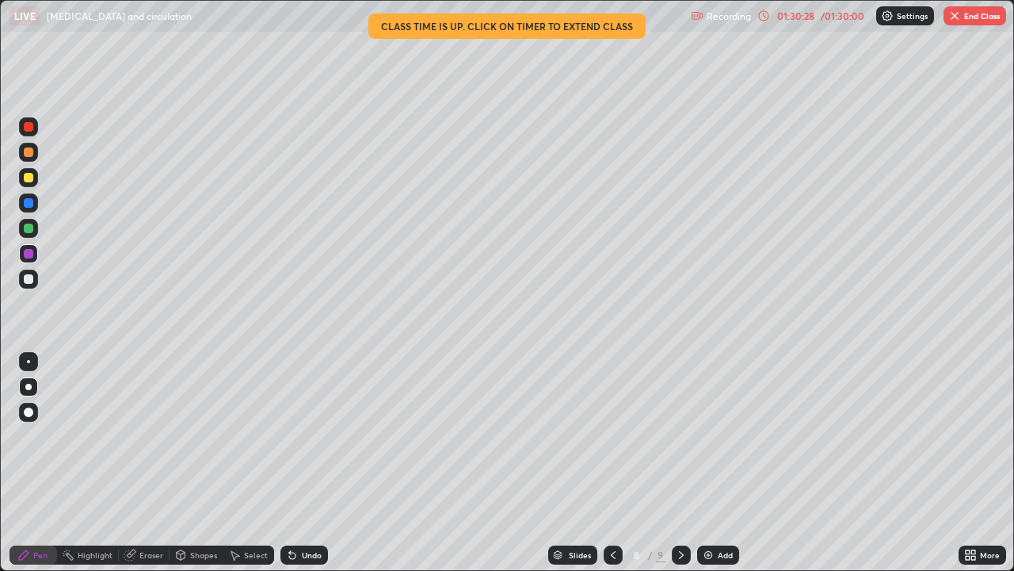
click at [970, 16] on button "End Class" at bounding box center [975, 15] width 63 height 19
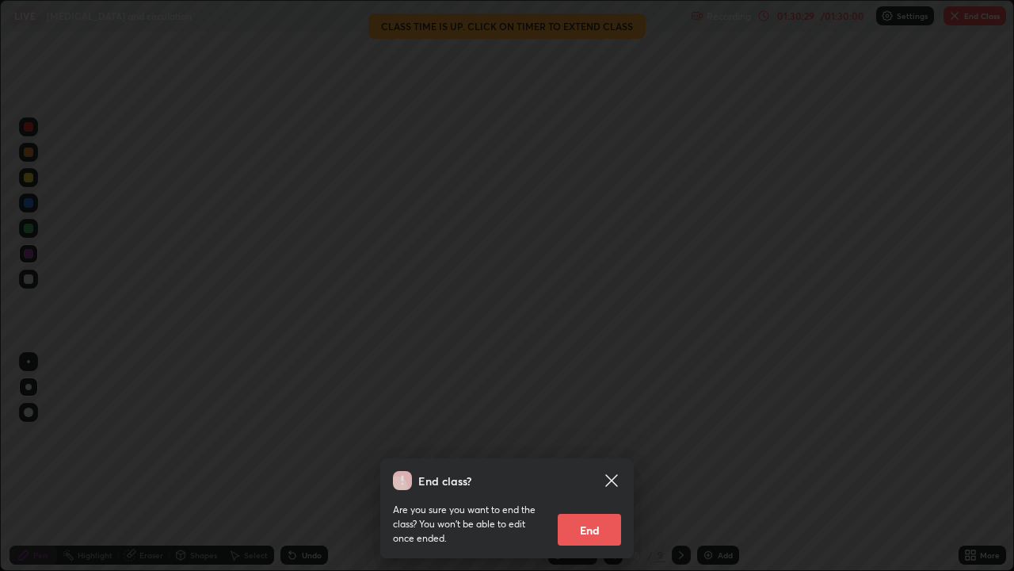
click at [582, 463] on button "End" at bounding box center [589, 529] width 63 height 32
